Goal: Transaction & Acquisition: Download file/media

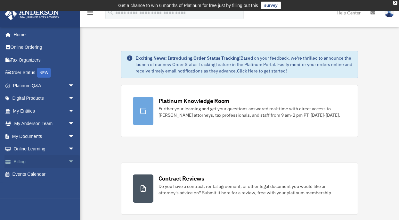
click at [31, 159] on link "Billing arrow_drop_down" at bounding box center [44, 161] width 80 height 13
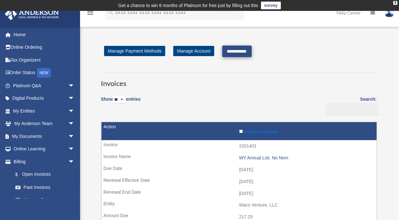
click at [246, 50] on input "**********" at bounding box center [236, 52] width 29 height 12
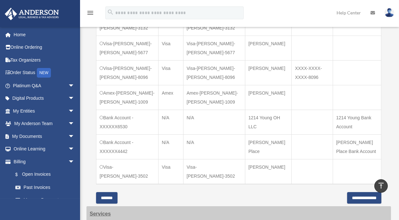
scroll to position [269, 0]
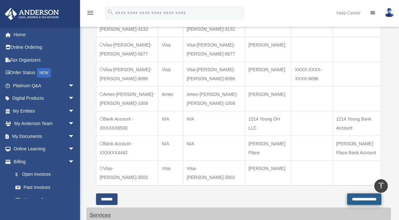
click at [347, 193] on input "**********" at bounding box center [364, 199] width 34 height 12
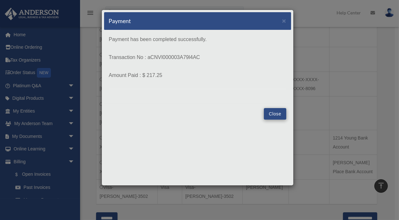
click at [282, 113] on button "Close" at bounding box center [275, 114] width 22 height 12
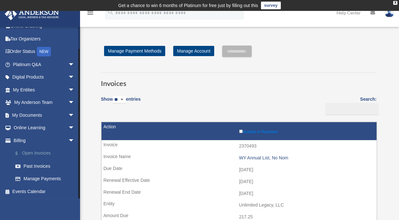
scroll to position [13, 0]
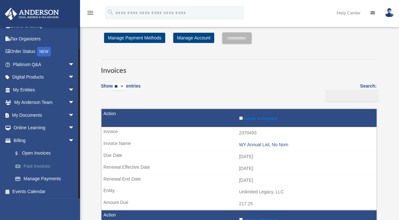
click at [38, 165] on link "Past Invoices" at bounding box center [46, 166] width 75 height 13
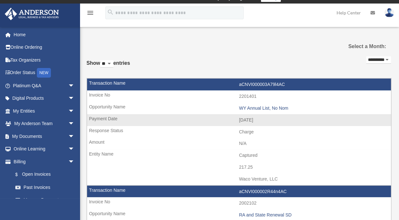
scroll to position [20, 0]
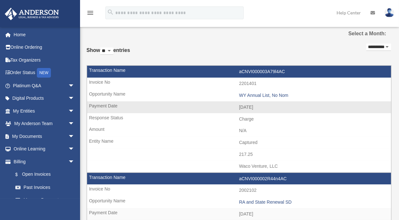
click at [197, 161] on td "Waco Venture, LLC" at bounding box center [239, 166] width 304 height 12
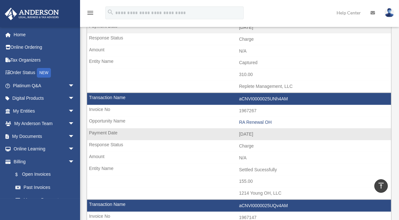
scroll to position [0, 0]
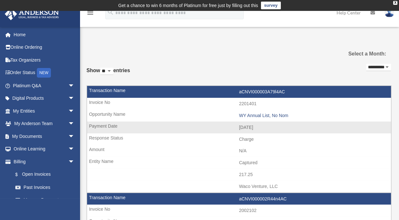
click at [152, 93] on td "aCNVI000003A79l4AC" at bounding box center [239, 92] width 304 height 12
click at [258, 91] on td "aCNVI000003A79l4AC" at bounding box center [239, 92] width 304 height 12
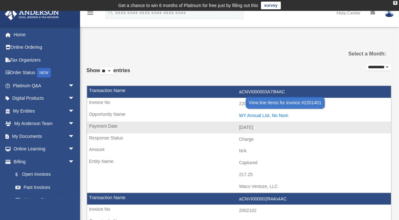
click at [252, 115] on div "WY Annual List, No Nom" at bounding box center [313, 115] width 149 height 5
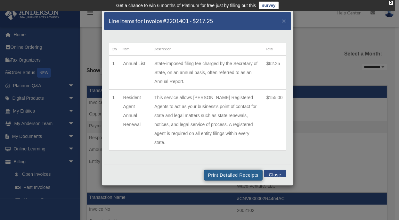
click at [221, 170] on button "Print Detailed Receipts" at bounding box center [233, 175] width 59 height 11
click at [283, 22] on span "×" at bounding box center [284, 20] width 4 height 7
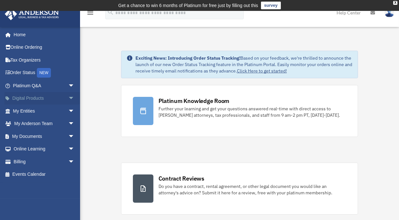
click at [68, 97] on span "arrow_drop_down" at bounding box center [74, 98] width 13 height 13
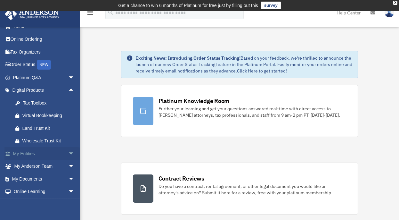
scroll to position [9, 0]
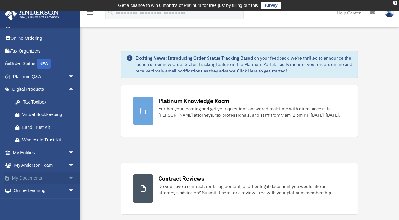
click at [68, 176] on span "arrow_drop_down" at bounding box center [74, 177] width 13 height 13
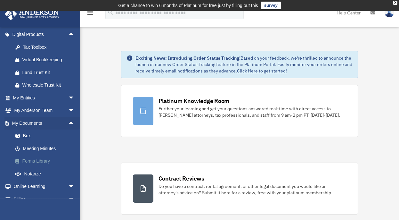
scroll to position [70, 0]
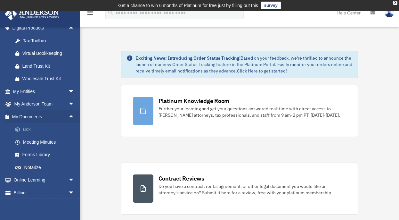
click at [29, 126] on link "Box" at bounding box center [46, 129] width 75 height 13
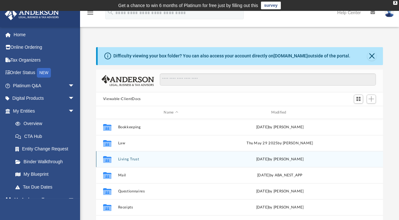
scroll to position [1, 0]
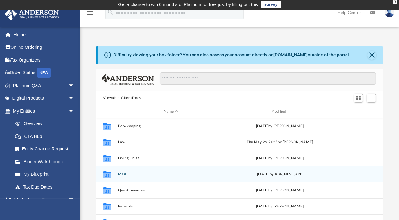
click at [107, 174] on icon "grid" at bounding box center [107, 175] width 8 height 5
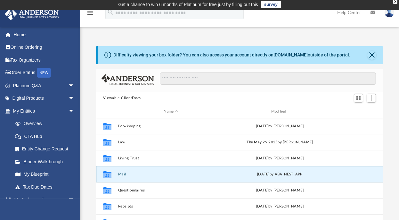
click at [122, 173] on button "Mail" at bounding box center [171, 174] width 106 height 4
click at [123, 174] on button "Mail" at bounding box center [171, 174] width 106 height 4
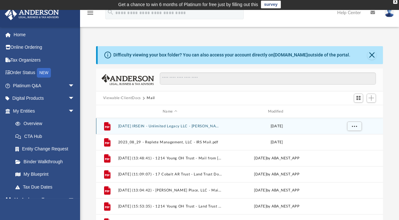
scroll to position [7, 0]
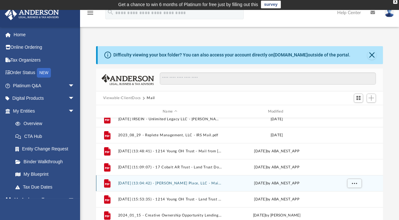
click at [181, 183] on button "2024.10.31 (13:04:42) - Heim Place, LLC - Mail from Butte County Treasurer Offi…" at bounding box center [170, 183] width 104 height 4
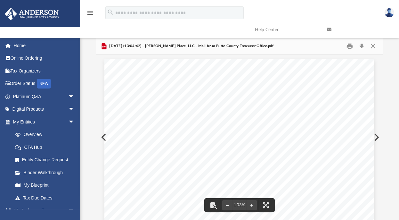
scroll to position [0, 0]
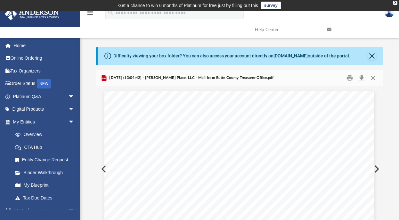
click at [373, 56] on button "Close" at bounding box center [372, 56] width 9 height 9
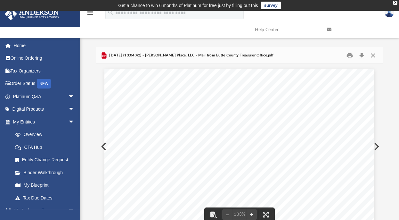
click at [375, 54] on button "Close" at bounding box center [374, 55] width 12 height 10
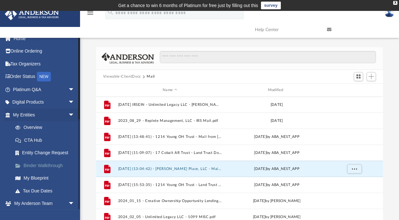
scroll to position [25, 0]
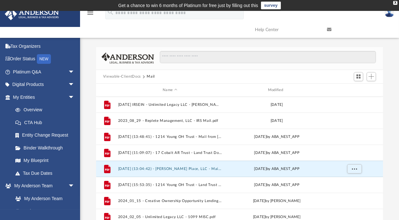
click at [217, 76] on div "Viewable-ClientDocs Mail" at bounding box center [239, 77] width 287 height 14
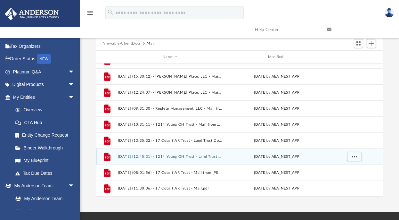
scroll to position [48, 0]
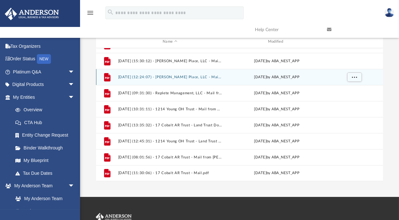
click at [142, 77] on button "2025.03.05 (12:24:07) - Heim Place, LLC - Mail from CRISTINA WILSON.pdf" at bounding box center [170, 77] width 104 height 4
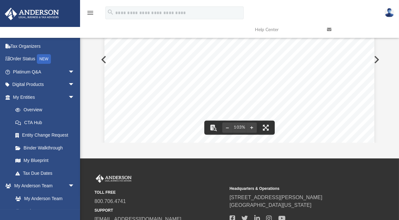
scroll to position [170, 0]
click at [377, 59] on button "Preview" at bounding box center [376, 60] width 14 height 18
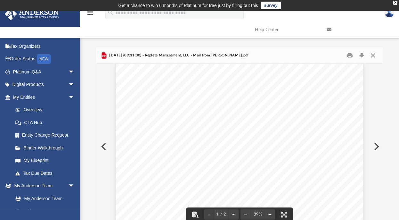
scroll to position [24, 0]
click at [374, 55] on button "Close" at bounding box center [374, 55] width 12 height 10
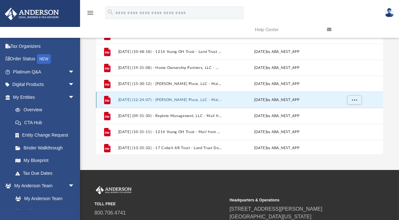
scroll to position [73, 0]
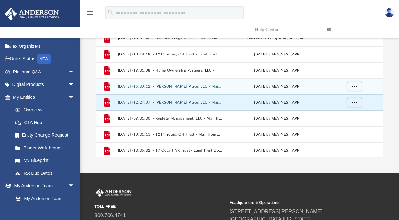
click at [169, 86] on button "2025.02.26 (15:30:12) - Heim Place, LLC - Mail from Butte County Treasurer Offi…" at bounding box center [170, 86] width 104 height 4
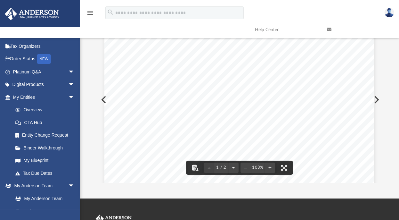
scroll to position [0, 0]
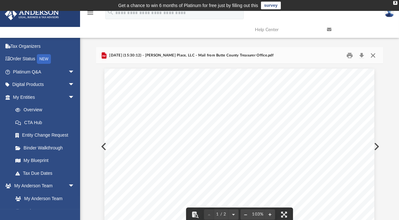
click at [373, 55] on button "Close" at bounding box center [374, 55] width 12 height 10
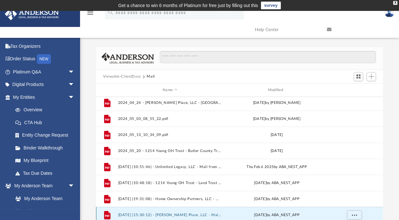
scroll to position [199, 0]
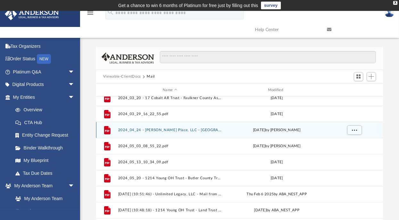
click at [175, 130] on button "2024_04_24 - Heim Place, LLC - Butte County Treasurer.pdf" at bounding box center [170, 130] width 104 height 4
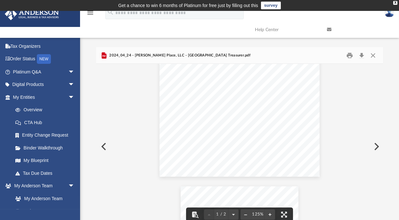
scroll to position [0, 0]
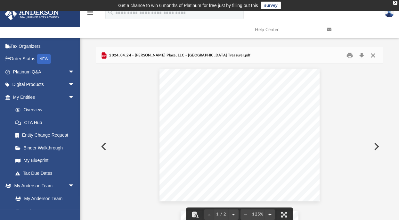
click at [372, 54] on button "Close" at bounding box center [374, 55] width 12 height 10
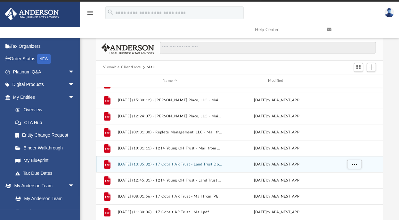
scroll to position [11, 0]
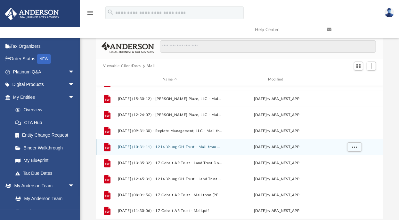
click at [172, 146] on button "2025.04.18 (10:31:11) - 1214 Young OH Trust - Mail from STEADILY INS AGENCY INC…" at bounding box center [170, 147] width 104 height 4
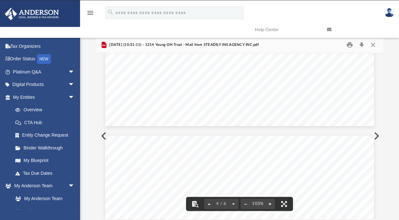
scroll to position [918, 0]
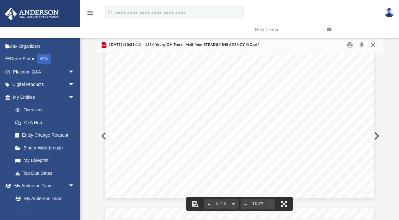
click at [372, 46] on button "Close" at bounding box center [374, 45] width 12 height 10
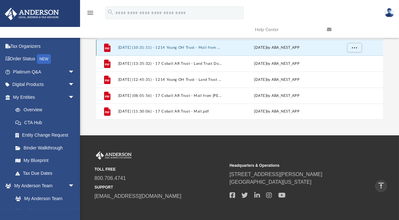
scroll to position [0, 0]
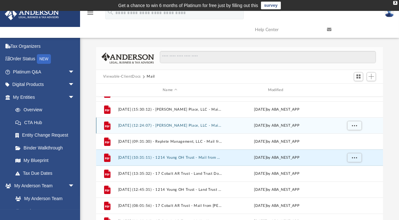
click at [132, 126] on button "2025.03.05 (12:24:07) - Heim Place, LLC - Mail from CRISTINA WILSON.pdf" at bounding box center [170, 125] width 104 height 4
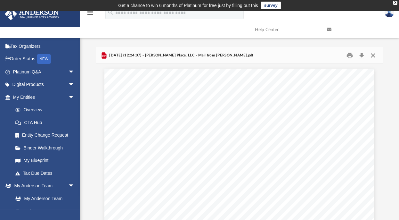
click at [373, 53] on button "Close" at bounding box center [374, 55] width 12 height 10
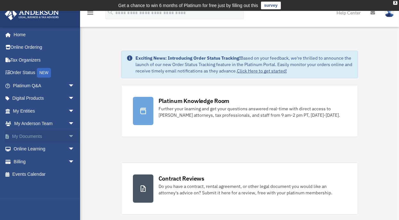
click at [68, 135] on span "arrow_drop_down" at bounding box center [74, 136] width 13 height 13
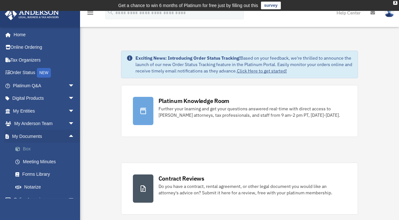
click at [31, 147] on link "Box" at bounding box center [46, 149] width 75 height 13
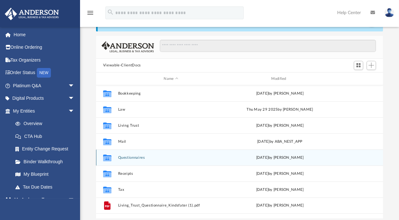
scroll to position [49, 0]
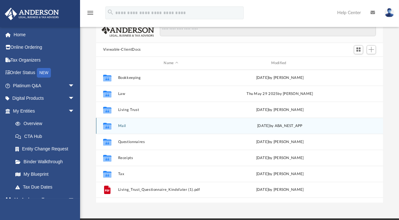
click at [118, 122] on div "Collaborated Folder Mail Fri Sep 5 2025 by ABA_NEST_APP" at bounding box center [239, 126] width 287 height 16
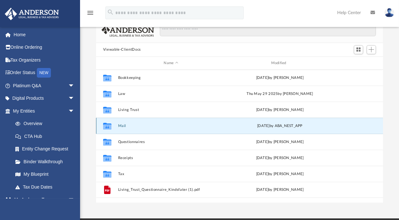
click at [124, 125] on button "Mail" at bounding box center [171, 126] width 106 height 4
click at [105, 125] on icon "grid" at bounding box center [107, 126] width 8 height 5
click at [122, 126] on button "Mail" at bounding box center [171, 126] width 106 height 4
click at [123, 125] on button "Mail" at bounding box center [171, 126] width 106 height 4
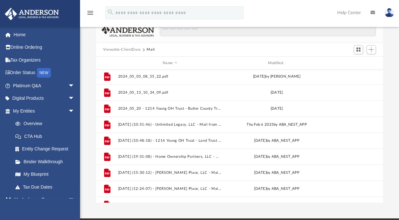
scroll to position [281, 0]
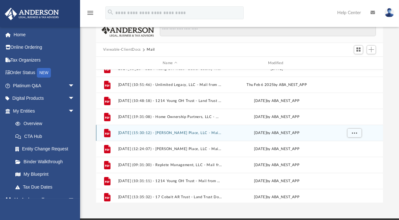
click at [176, 131] on button "2025.02.26 (15:30:12) - Heim Place, LLC - Mail from Butte County Treasurer Offi…" at bounding box center [170, 133] width 104 height 4
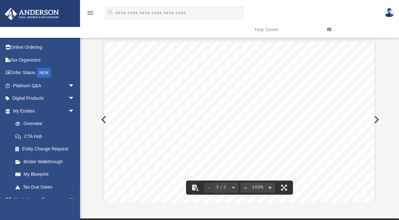
scroll to position [0, 0]
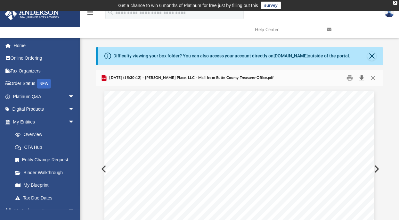
click at [362, 78] on button "Download" at bounding box center [362, 78] width 12 height 10
click at [363, 78] on button "Download" at bounding box center [362, 78] width 12 height 10
click at [362, 77] on button "Download" at bounding box center [362, 78] width 12 height 10
